Goal: Information Seeking & Learning: Find specific fact

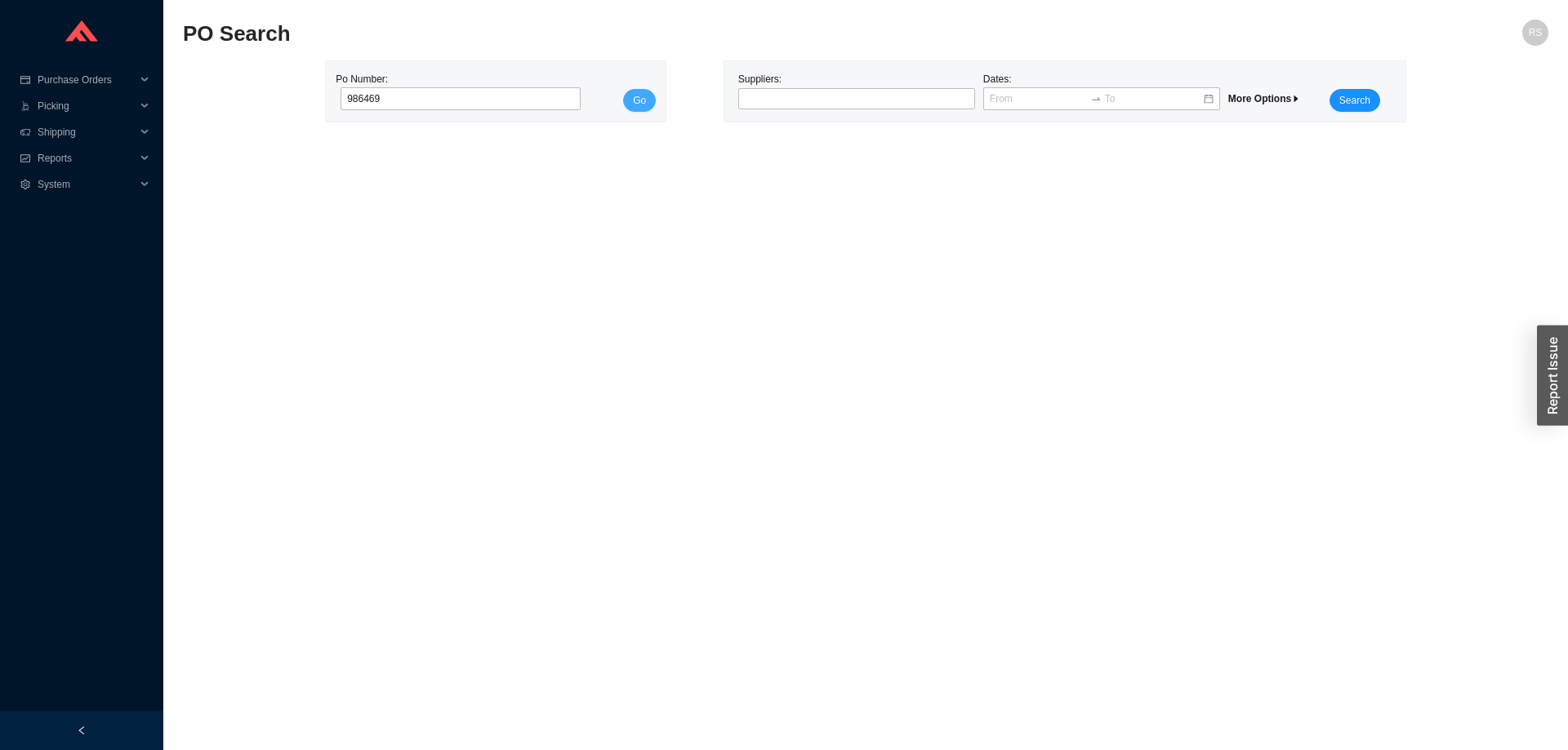
type input "986469"
click at [630, 105] on button "Go" at bounding box center [639, 100] width 33 height 23
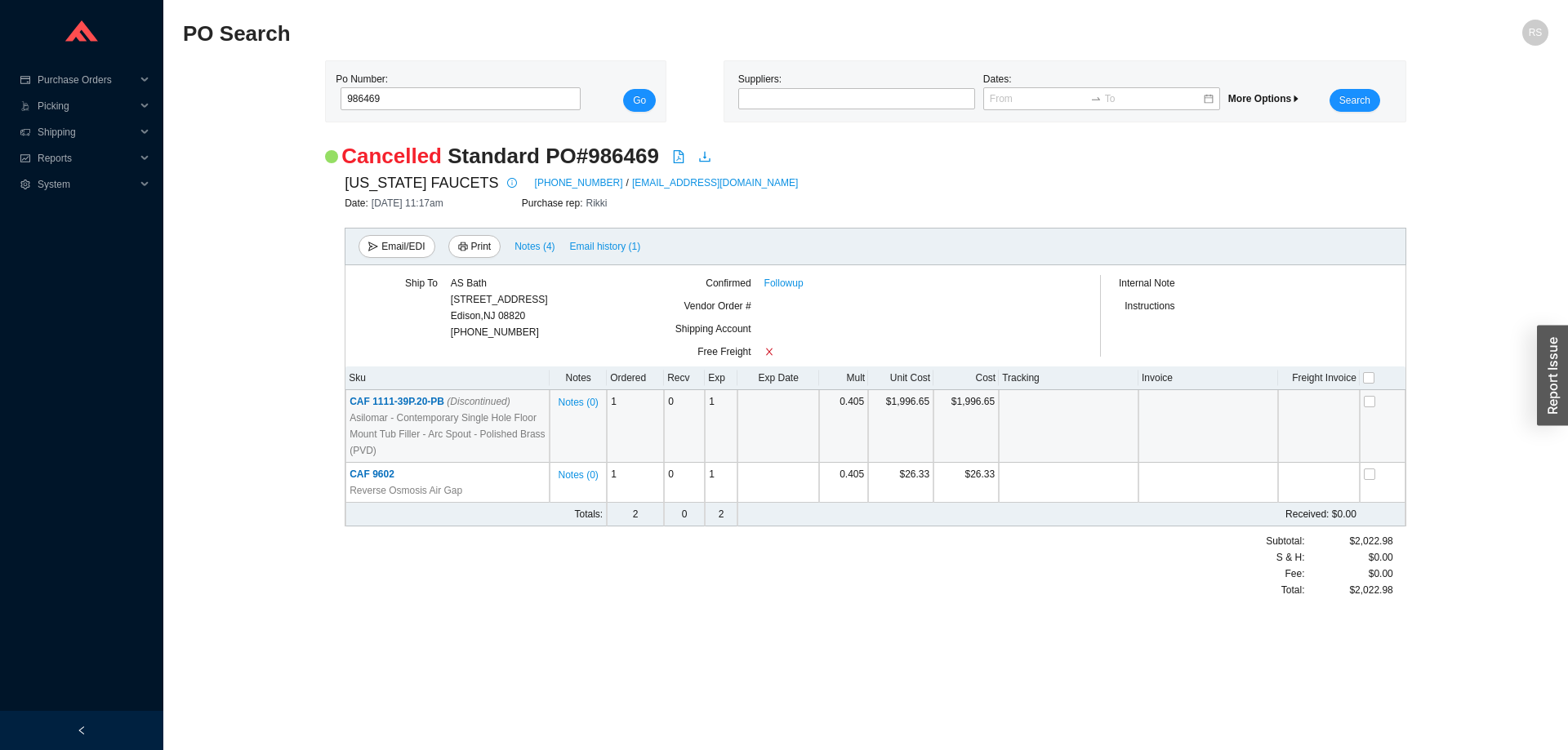
click at [381, 404] on span "CAF 1111-39P.20-PB (Discontinued)" at bounding box center [430, 401] width 161 height 11
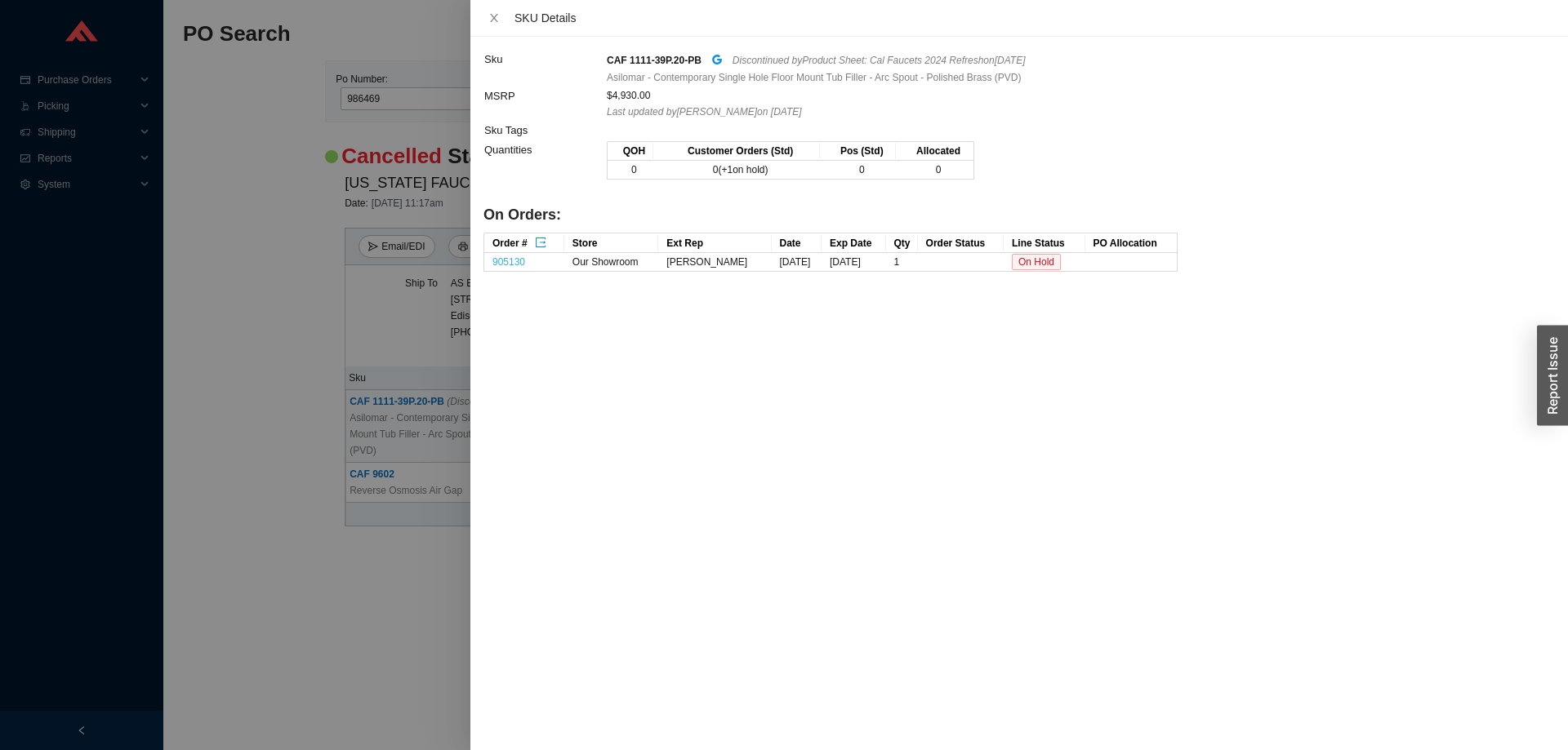
click at [521, 262] on link "905130" at bounding box center [509, 262] width 33 height 11
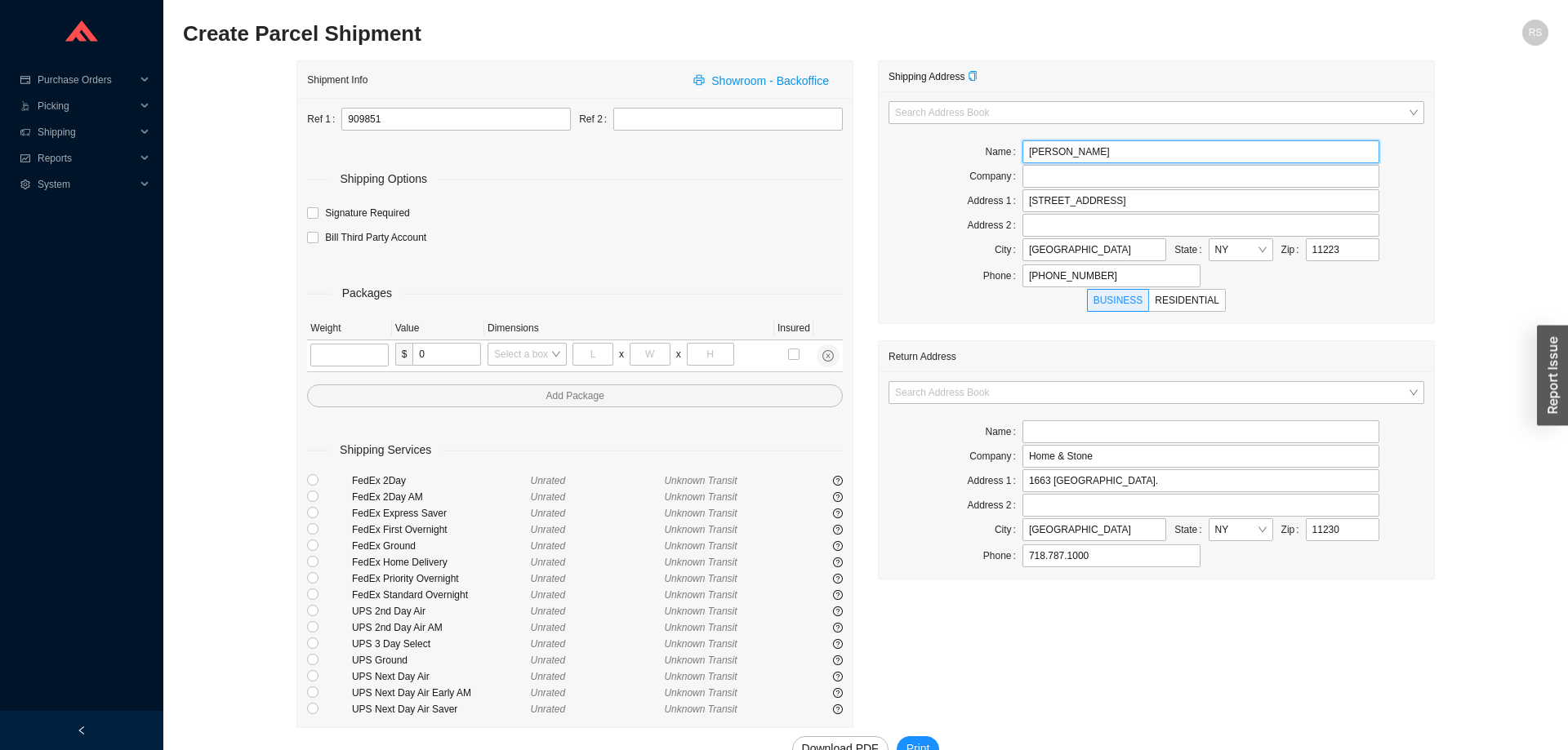
click at [1093, 152] on input "Abe Jerome" at bounding box center [1201, 151] width 357 height 23
paste input "Abe Jerome Inc"
click at [1036, 176] on input "Abe Jerome Inc" at bounding box center [1201, 176] width 357 height 23
type input "Abe Jerome Inc"
drag, startPoint x: 1096, startPoint y: 154, endPoint x: 962, endPoint y: 153, distance: 134.0
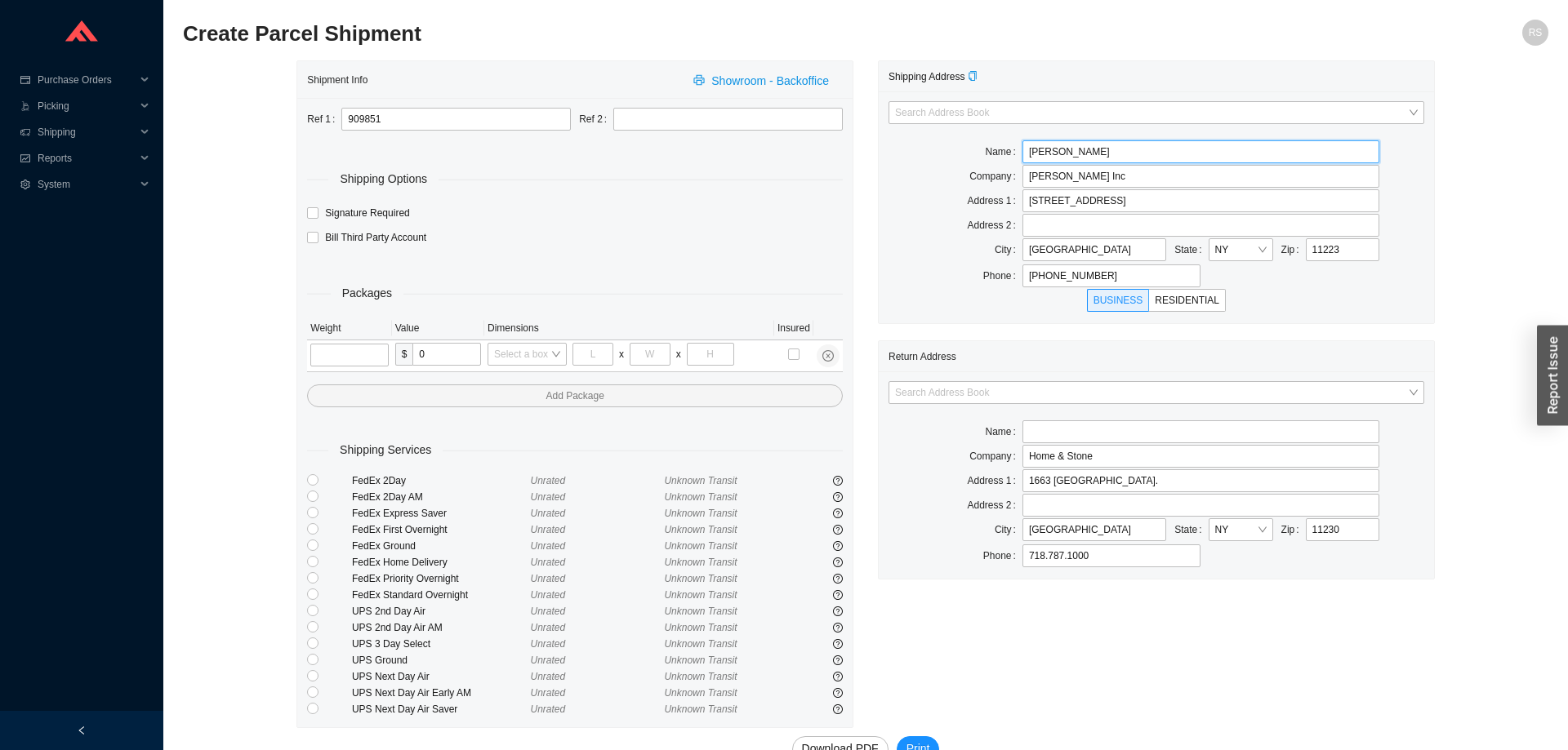
click at [1022, 153] on input "Abe Jerome" at bounding box center [1201, 151] width 357 height 23
type input "Sonja C"
click at [341, 350] on input "tel" at bounding box center [349, 354] width 78 height 23
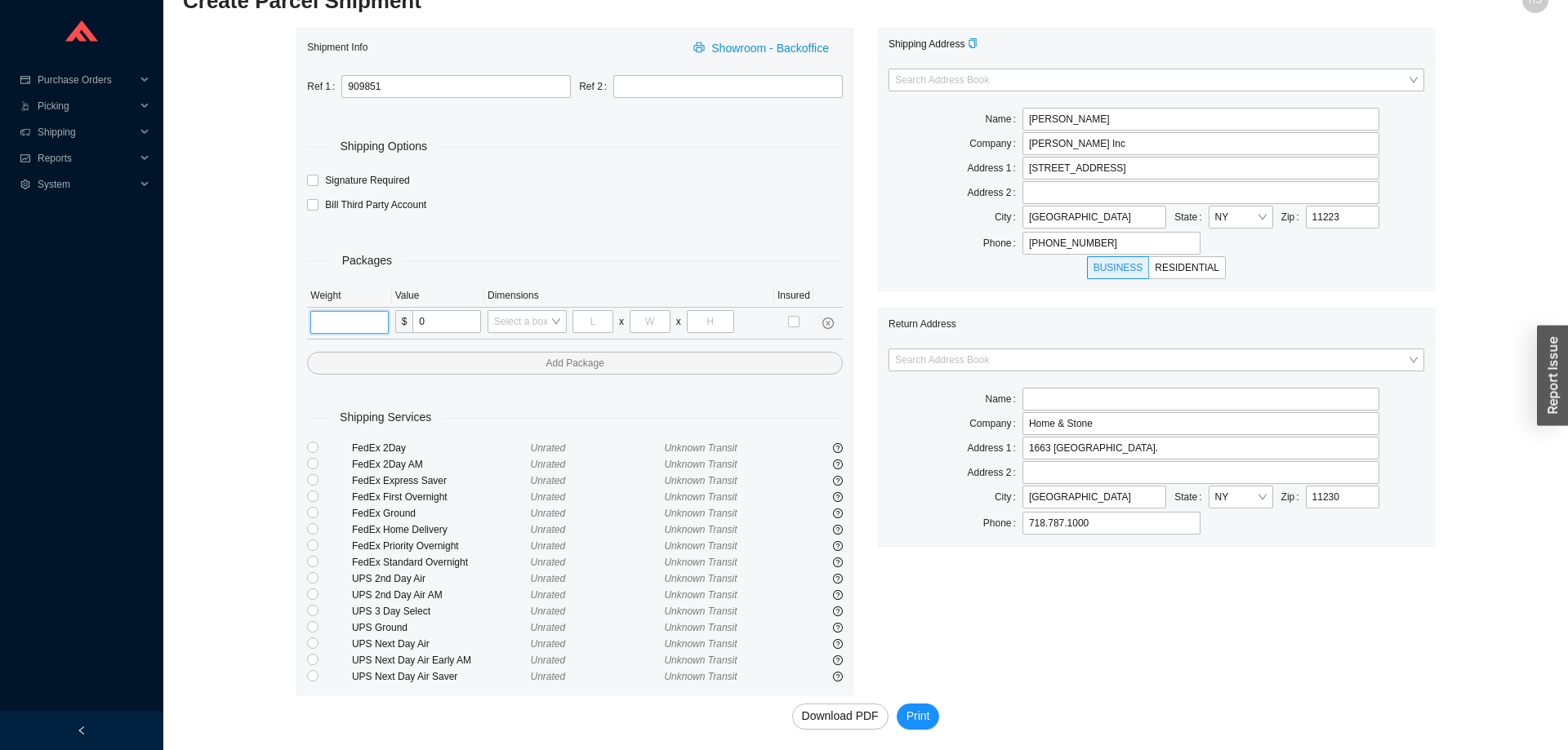
scroll to position [37, 0]
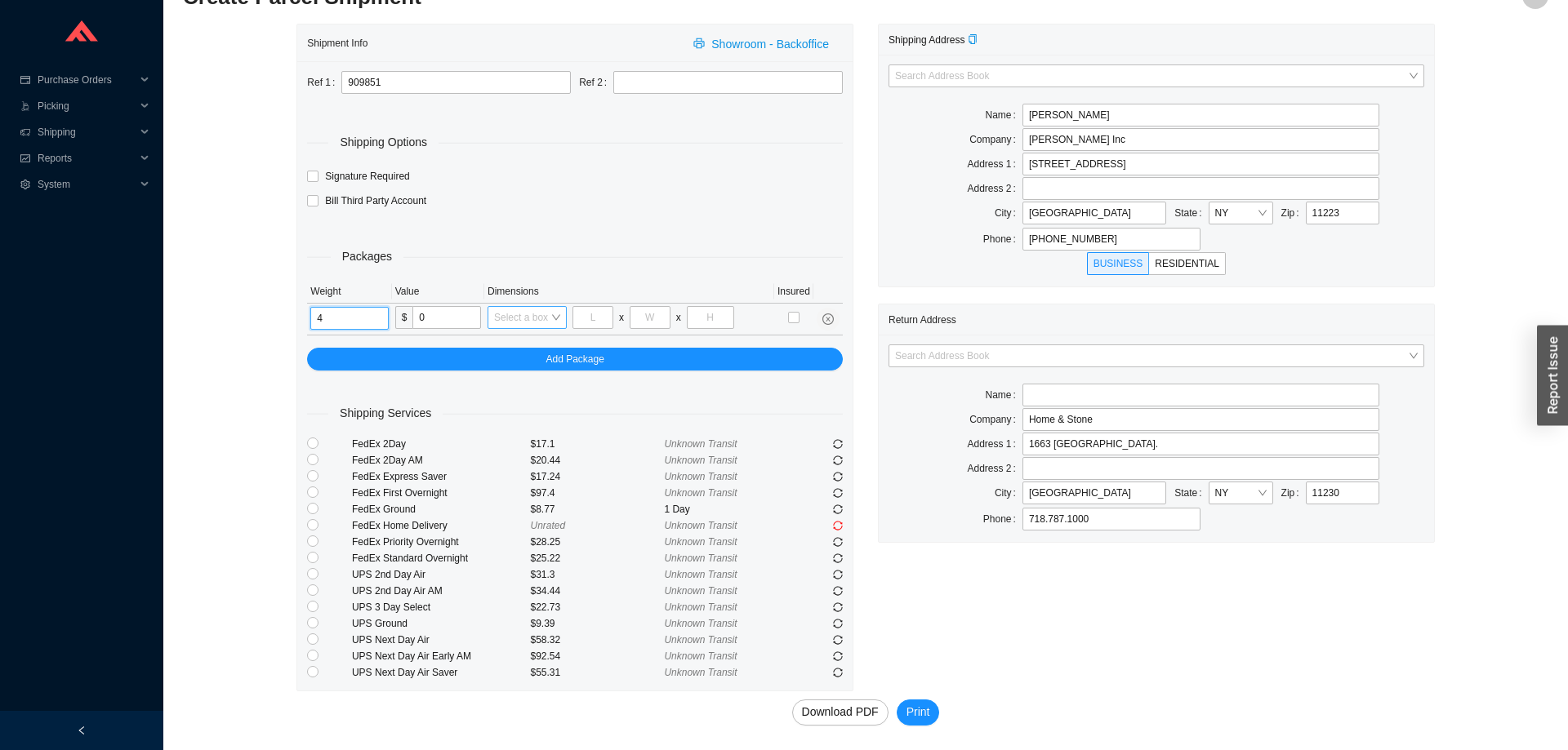
type input "4"
click at [517, 311] on input "search" at bounding box center [522, 317] width 57 height 21
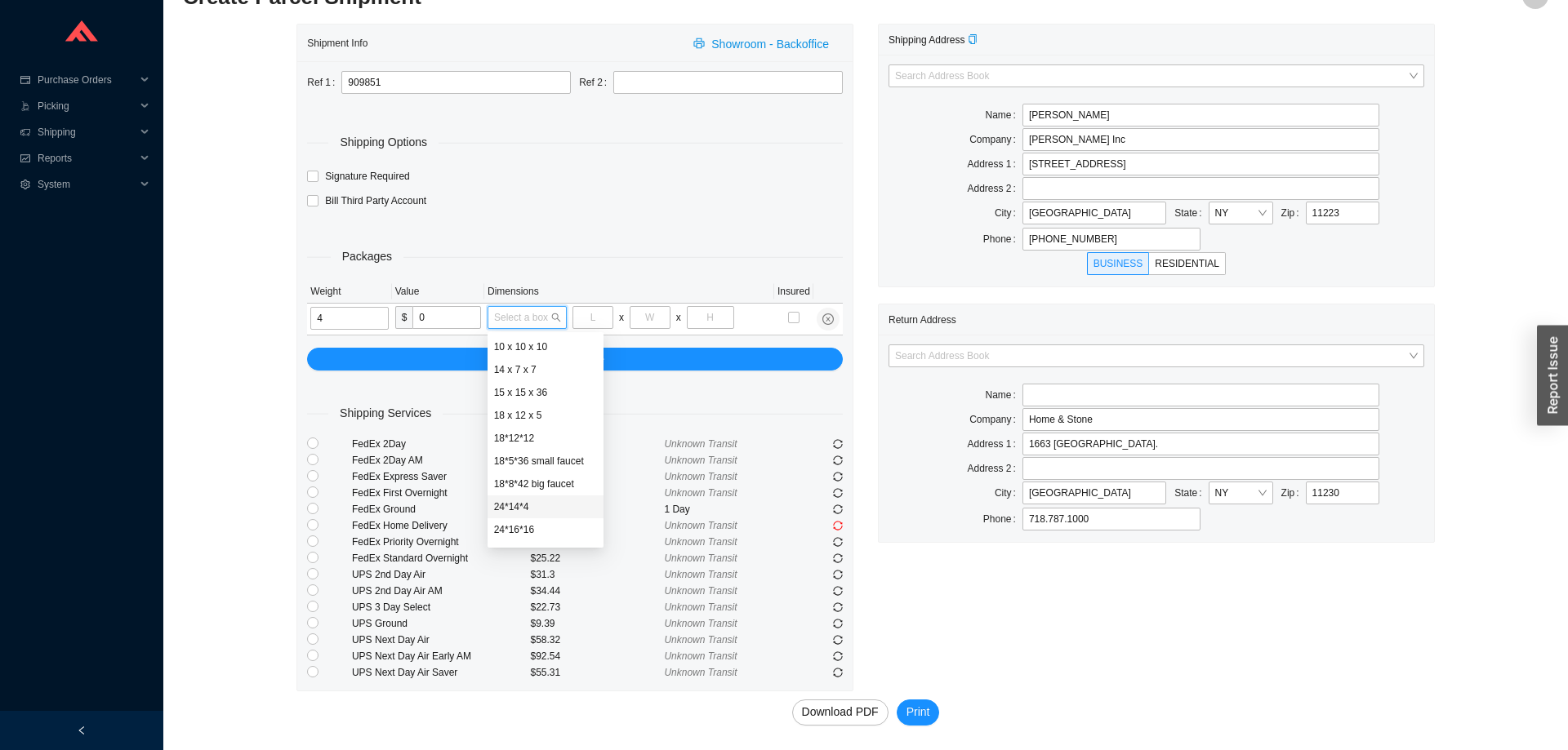
click at [193, 538] on div "Shipment Info Showroom - Backoffice Ref 1 909851 Ref 2 Shipping Options Signatu…" at bounding box center [866, 387] width 1366 height 727
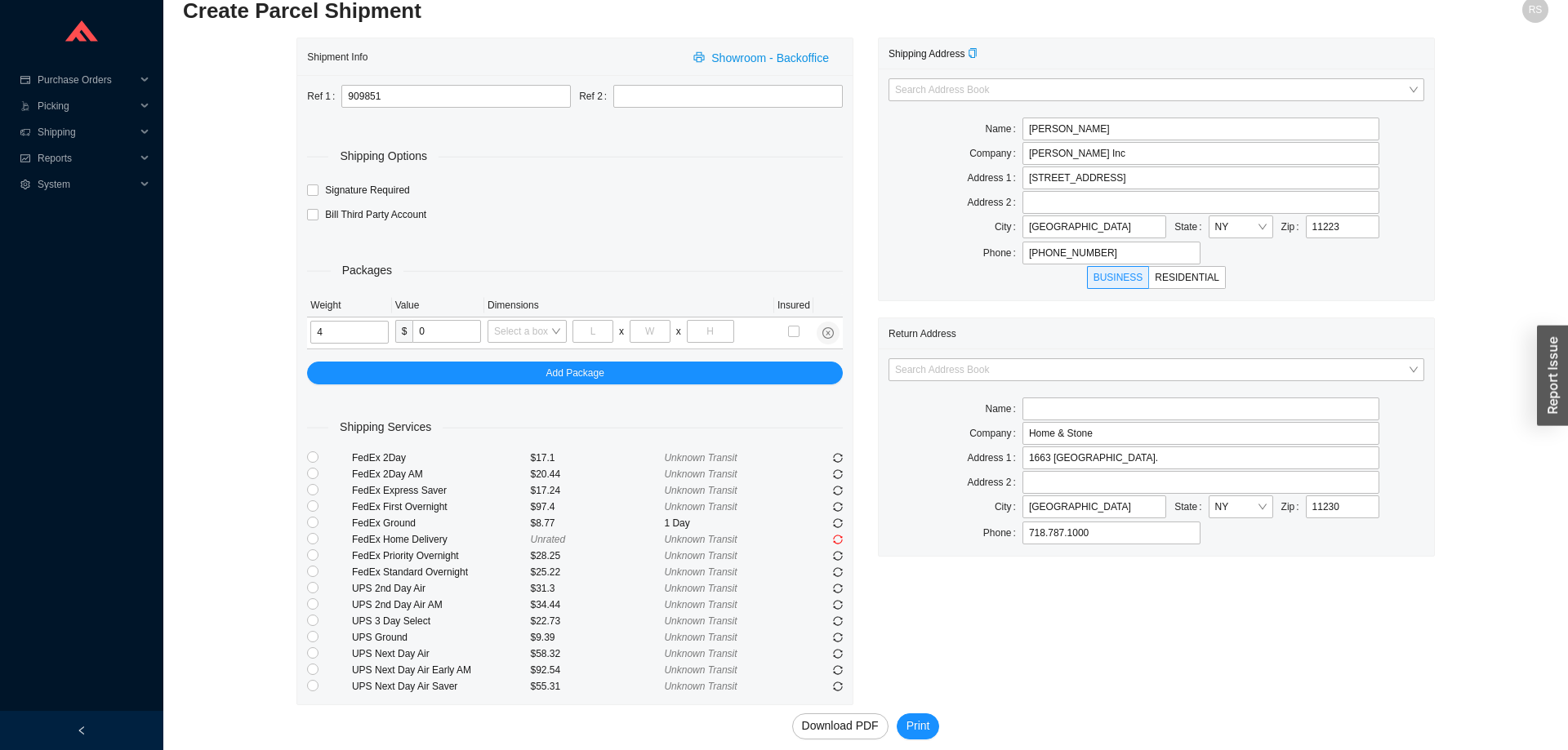
scroll to position [0, 0]
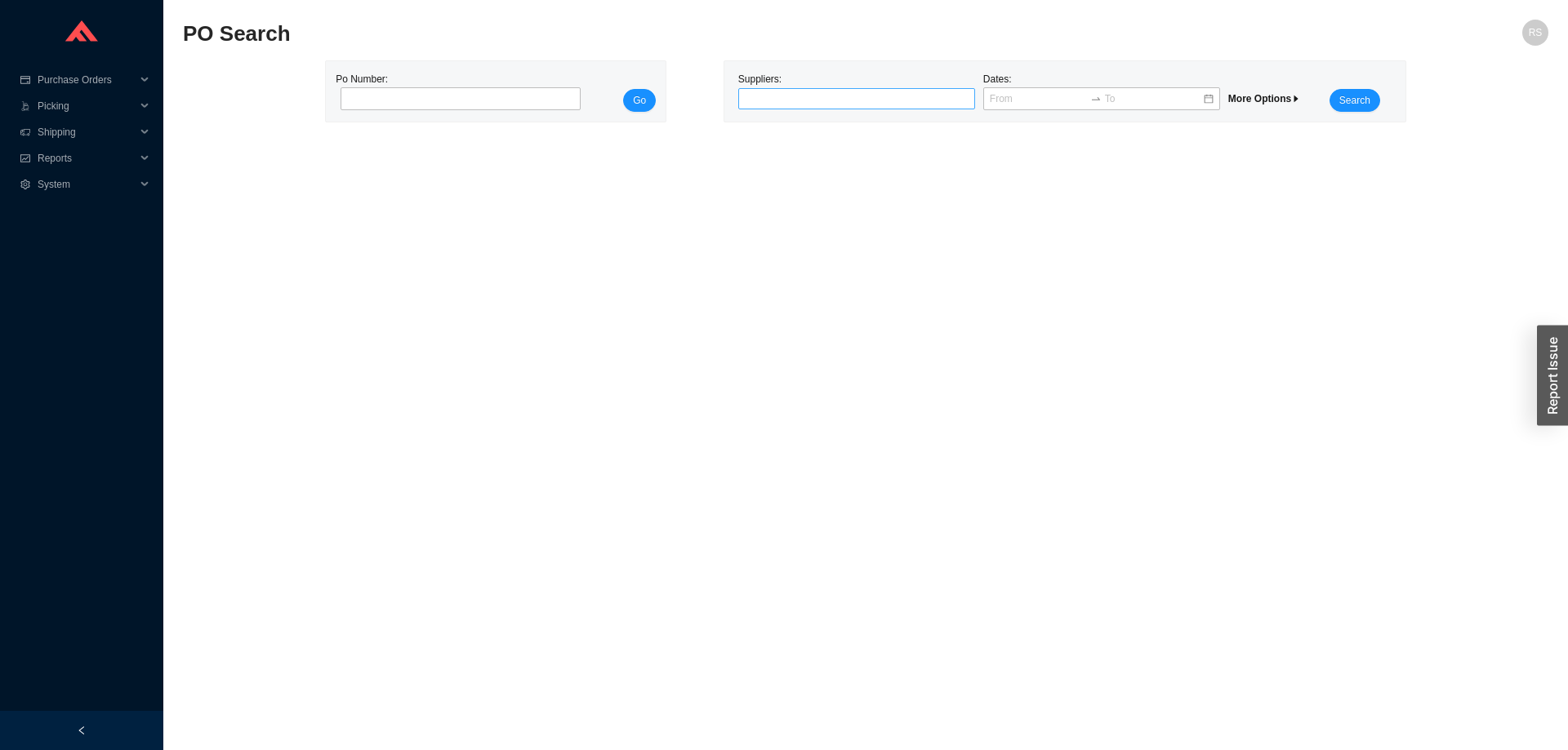
click at [846, 95] on div at bounding box center [850, 99] width 216 height 16
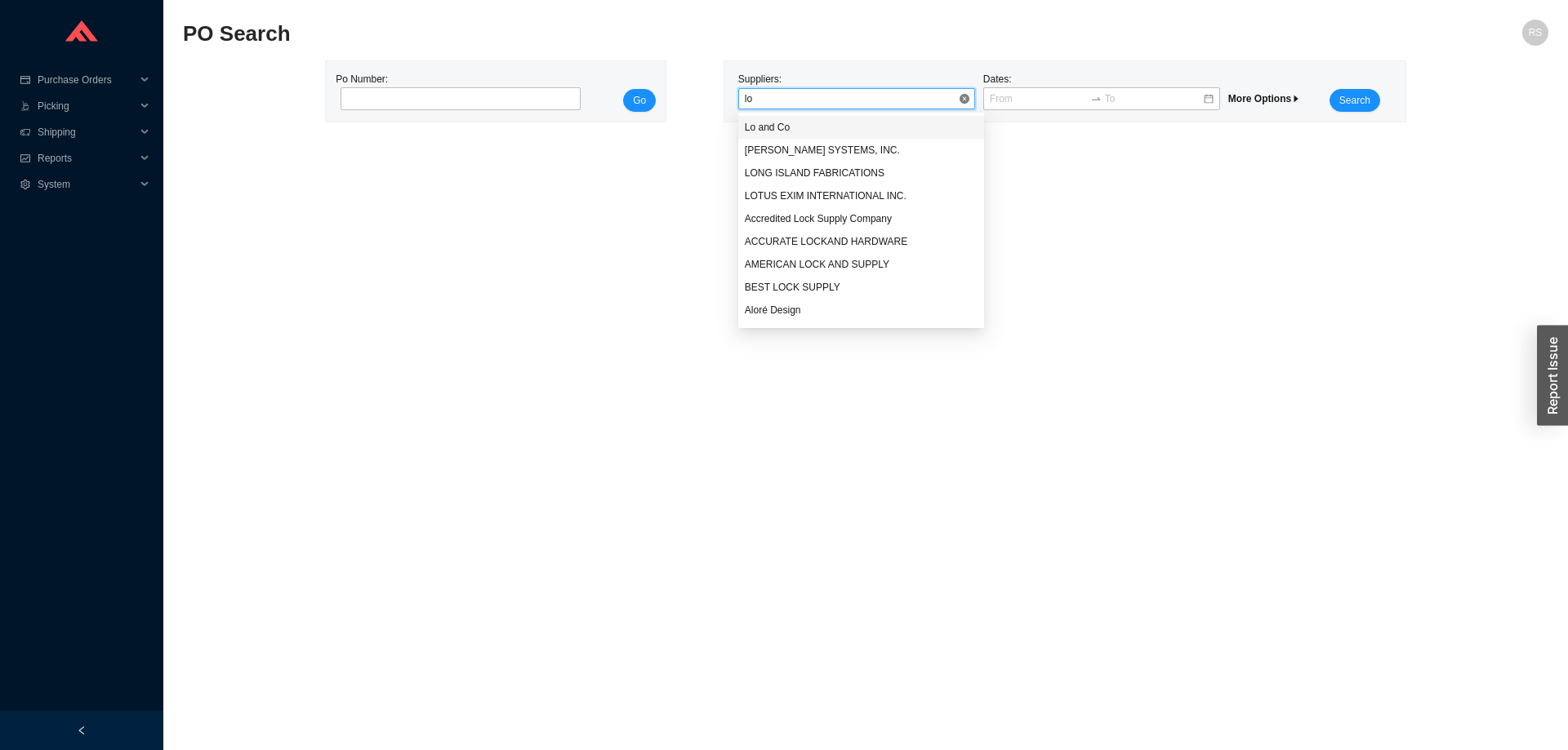
type input "lo"
click at [835, 126] on div "Lo and Co" at bounding box center [861, 127] width 234 height 15
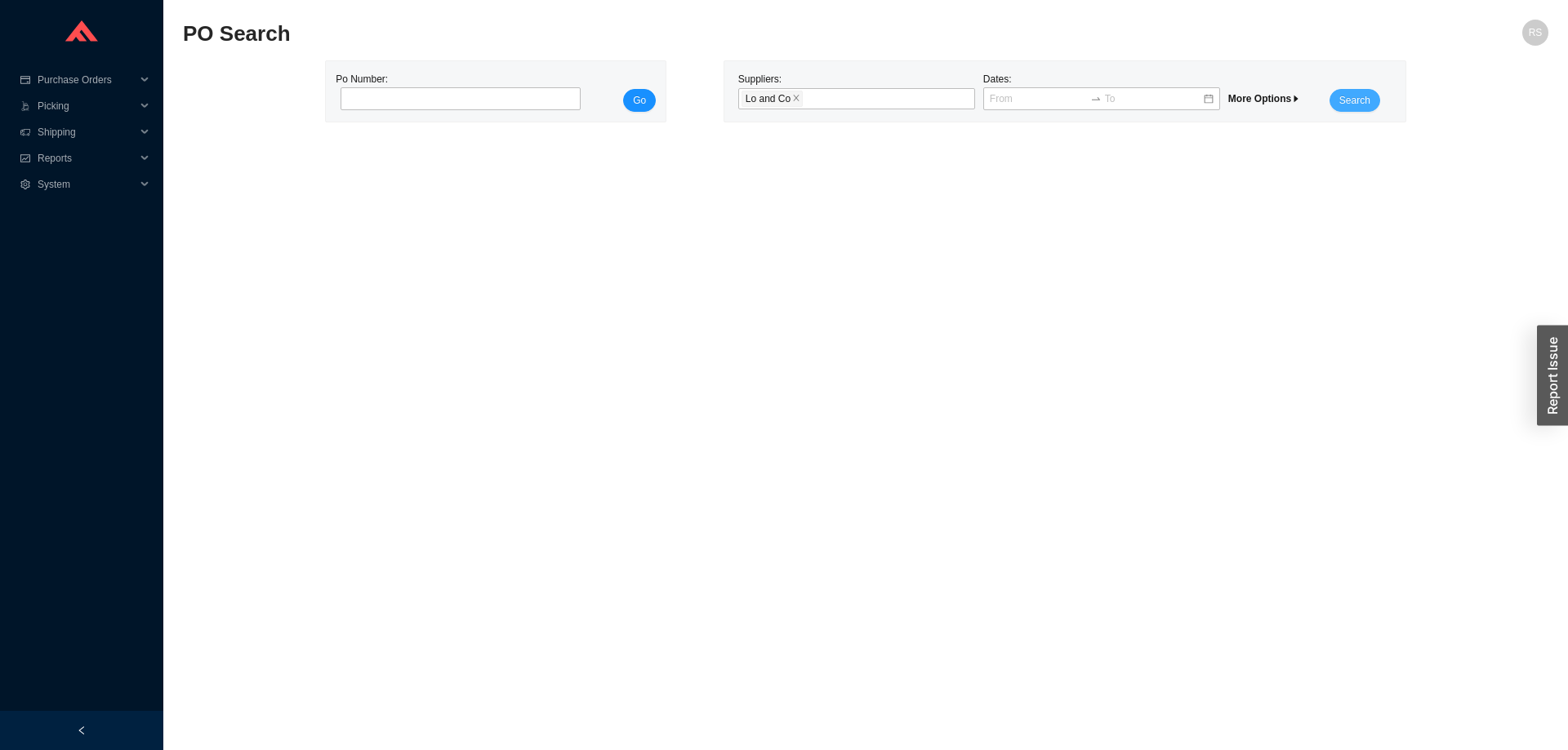
click at [1347, 95] on span "Search" at bounding box center [1355, 101] width 31 height 16
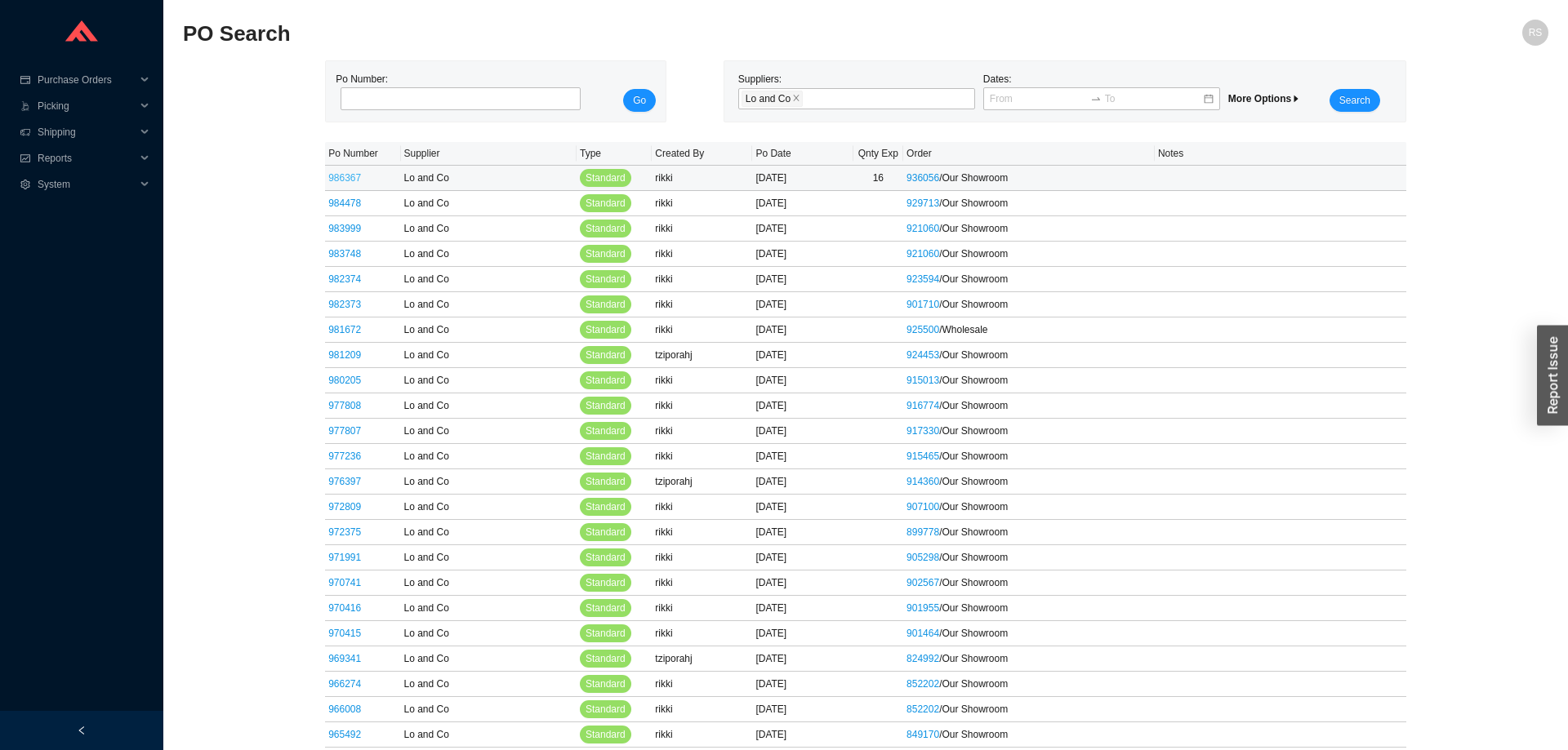
click at [343, 177] on link "986367" at bounding box center [344, 178] width 33 height 11
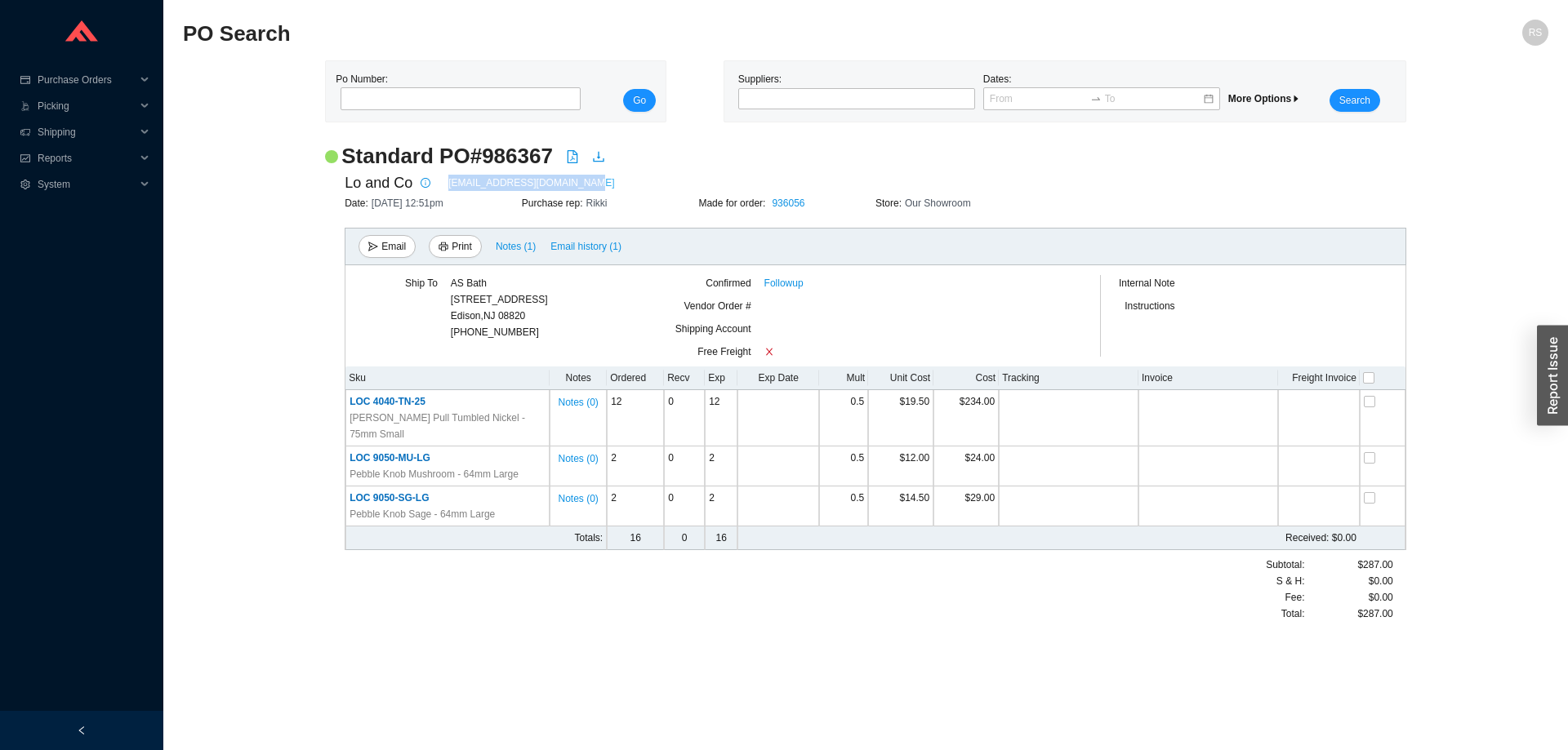
drag, startPoint x: 577, startPoint y: 181, endPoint x: 448, endPoint y: 176, distance: 129.1
click at [448, 176] on div "Lo and Co [EMAIL_ADDRESS][DOMAIN_NAME]" at bounding box center [875, 182] width 1062 height 25
copy link "[EMAIL_ADDRESS][DOMAIN_NAME]"
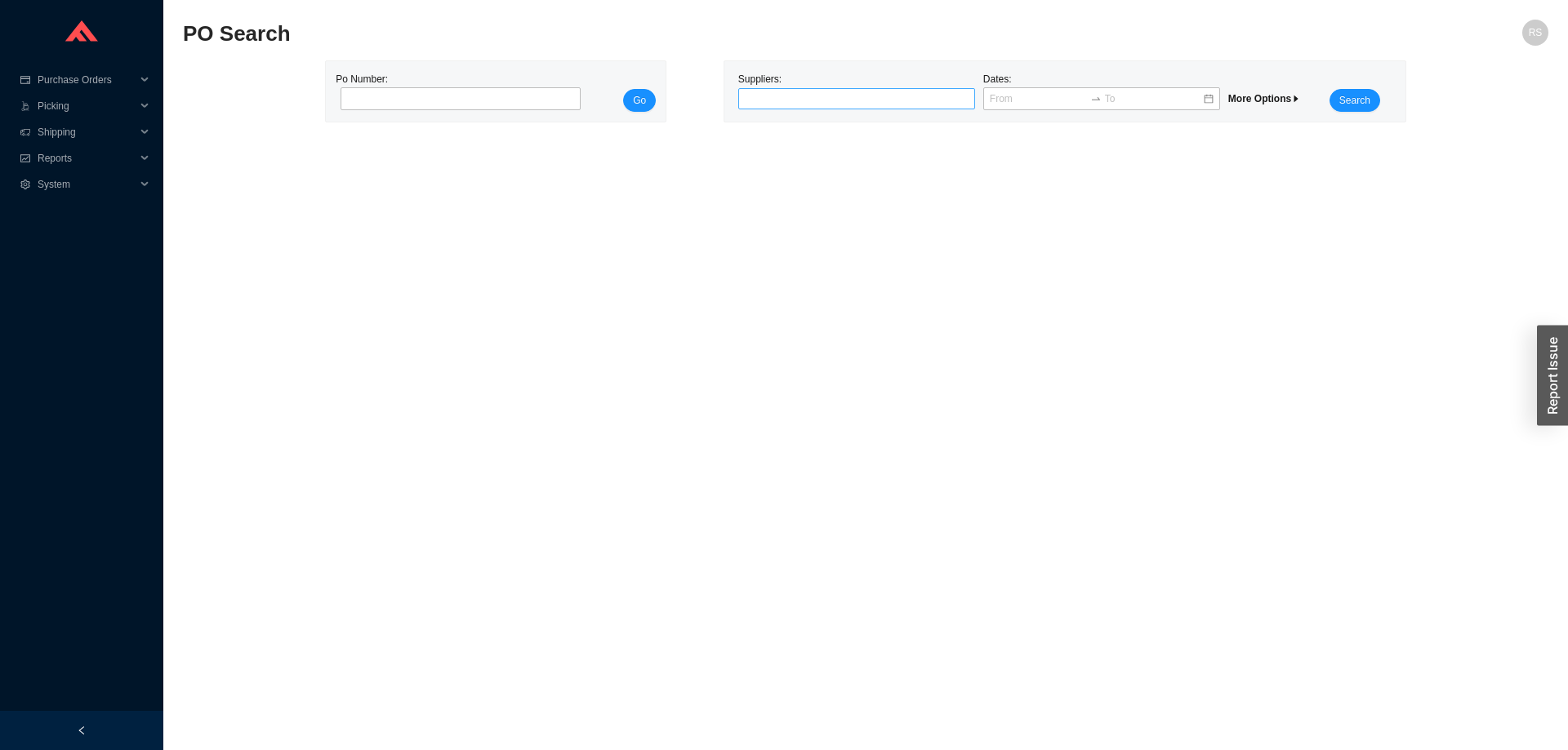
click at [777, 98] on div at bounding box center [850, 99] width 216 height 16
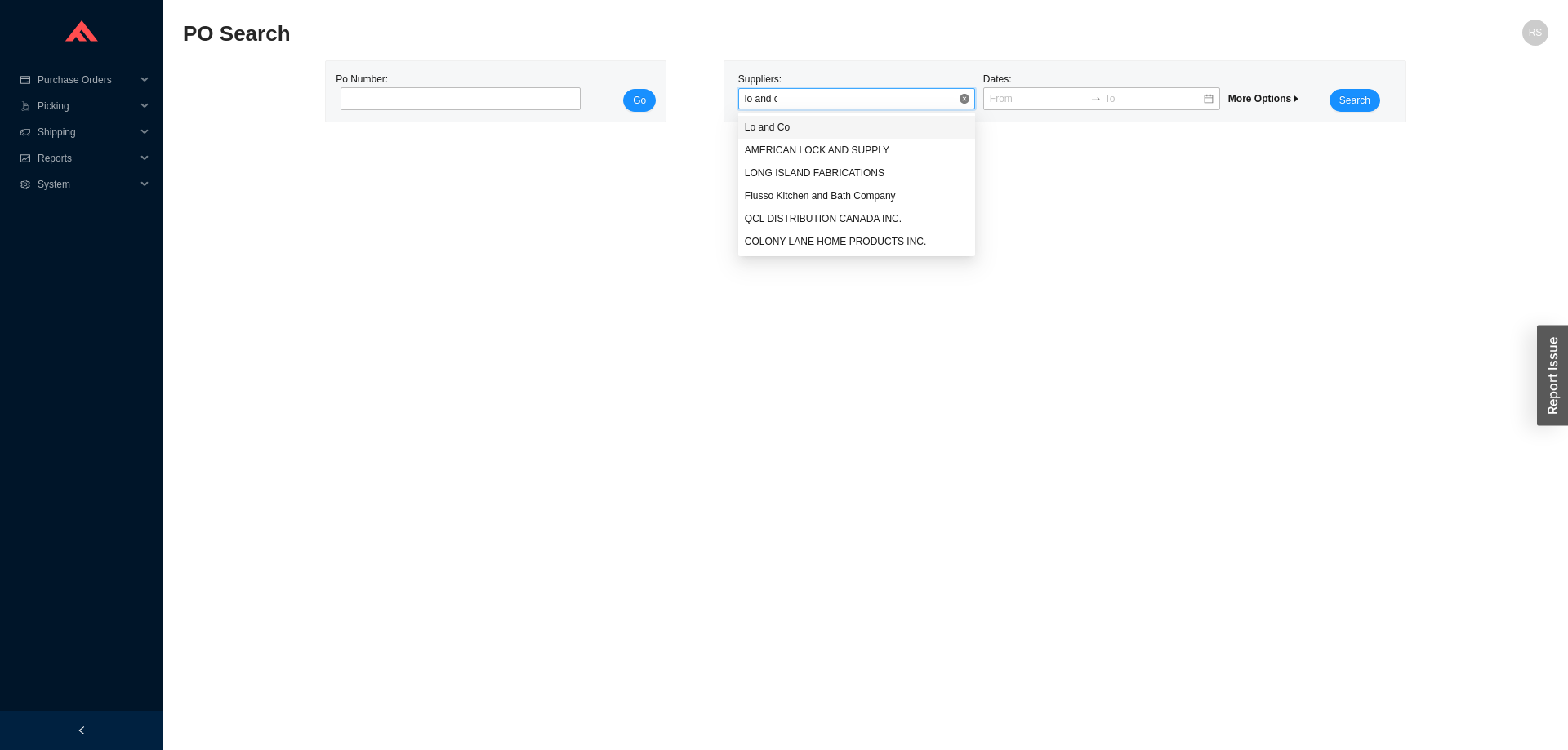
type input "lo and co"
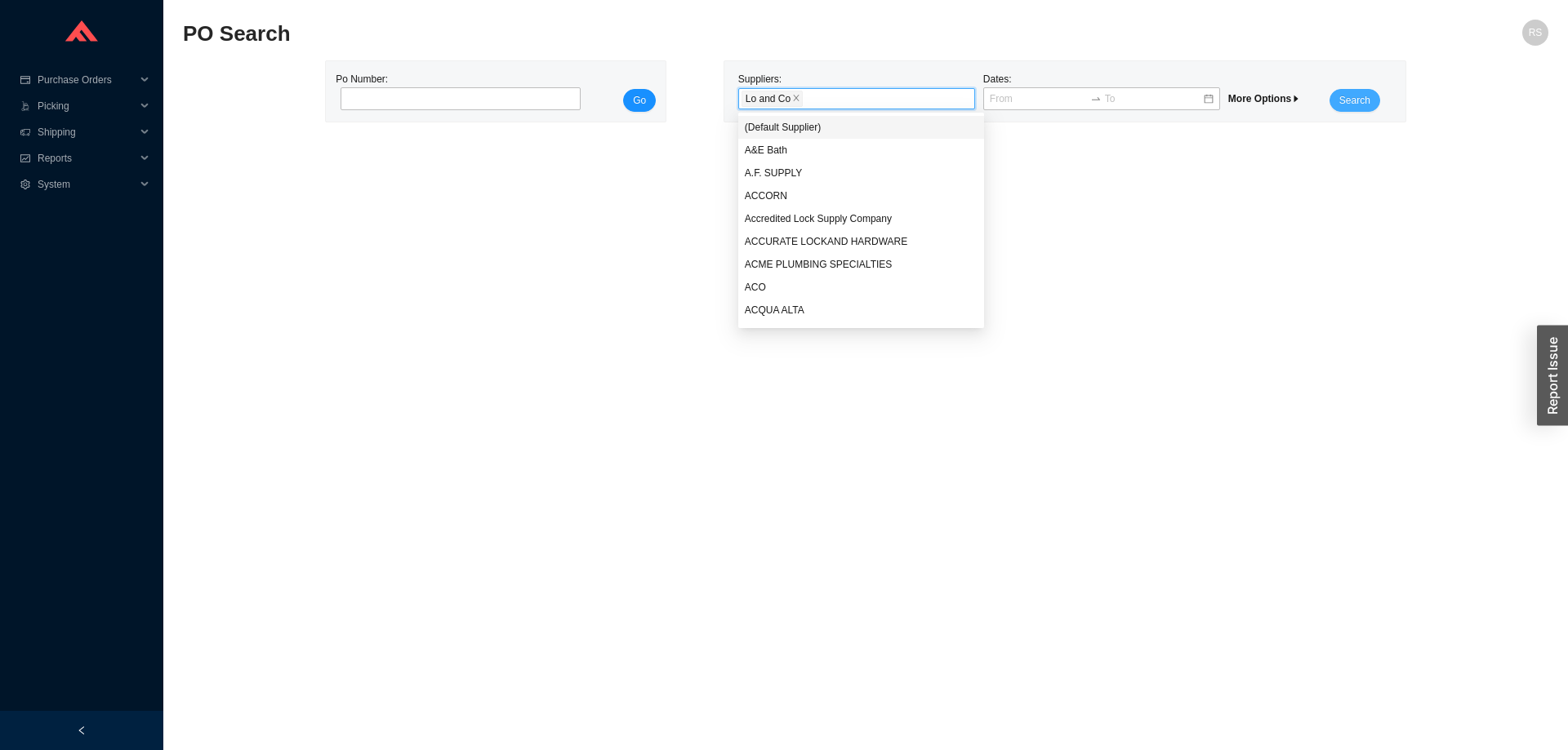
click at [1358, 103] on span "Search" at bounding box center [1355, 101] width 31 height 16
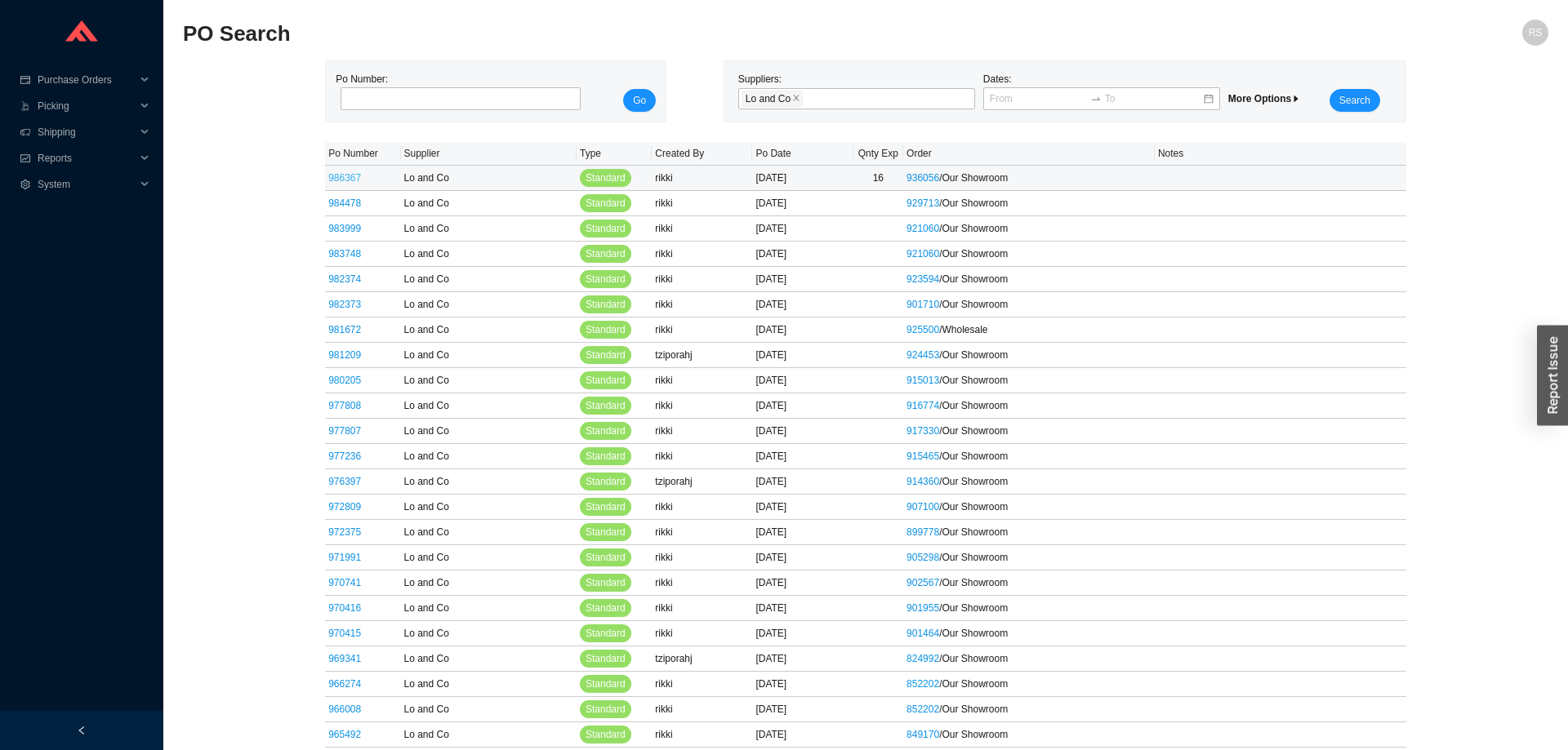
click at [346, 179] on link "986367" at bounding box center [344, 178] width 33 height 11
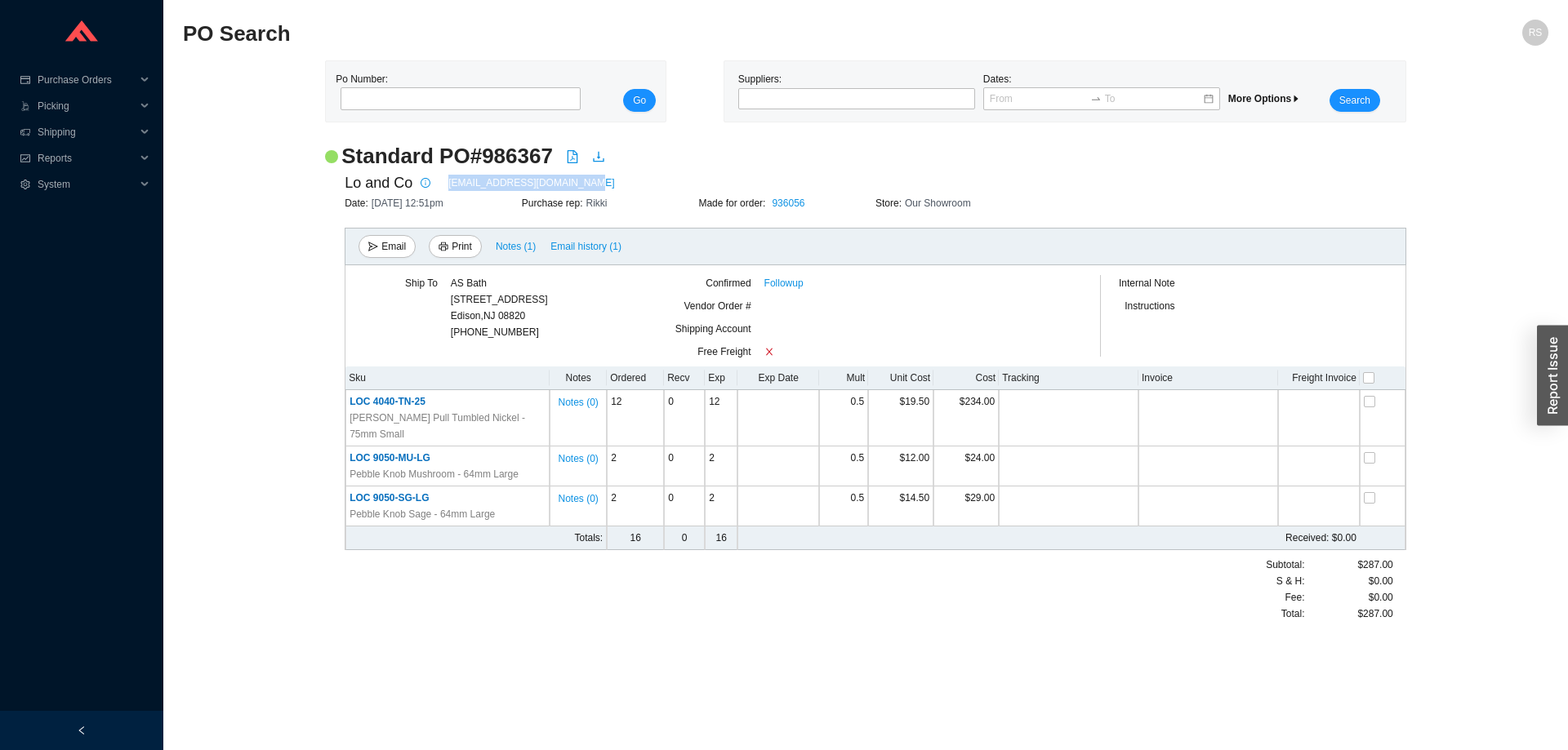
drag, startPoint x: 569, startPoint y: 186, endPoint x: 440, endPoint y: 185, distance: 129.0
click at [440, 185] on div "Lo and Co [EMAIL_ADDRESS][DOMAIN_NAME]" at bounding box center [875, 182] width 1062 height 25
copy link "[EMAIL_ADDRESS][DOMAIN_NAME]"
